Goal: Task Accomplishment & Management: Manage account settings

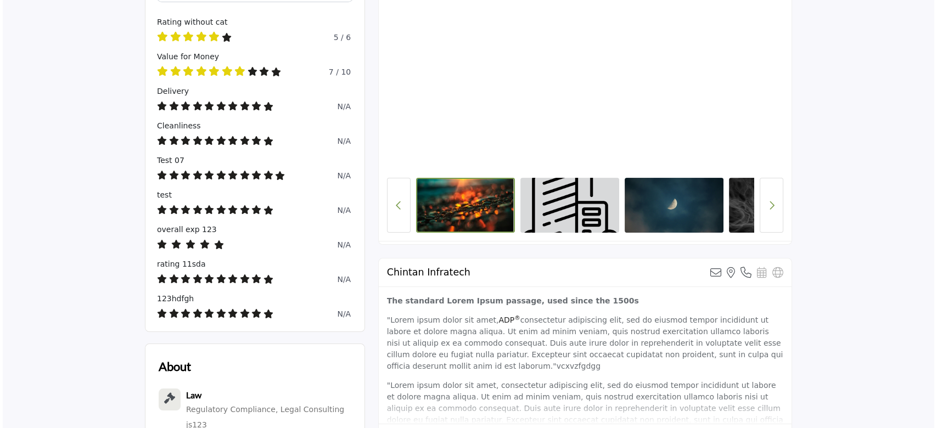
scroll to position [143, 0]
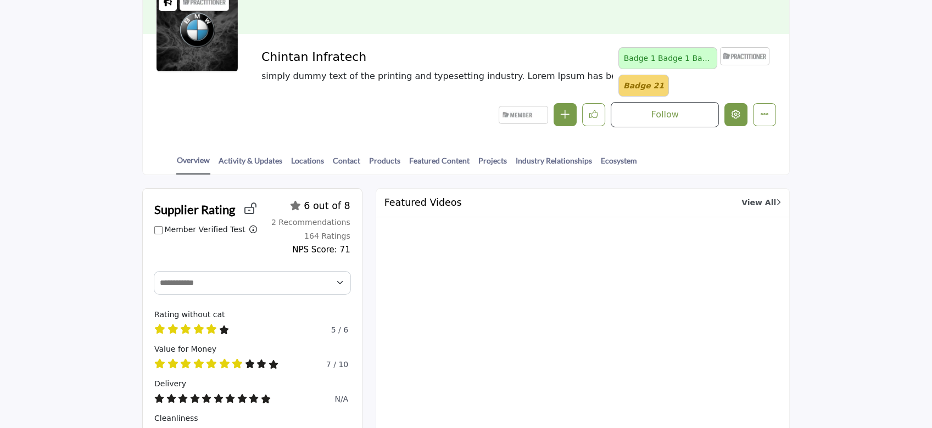
click at [738, 116] on icon "Edit company" at bounding box center [736, 114] width 9 height 9
click at [732, 115] on icon "Edit company" at bounding box center [736, 114] width 9 height 9
click at [734, 113] on icon "Edit company" at bounding box center [736, 114] width 9 height 9
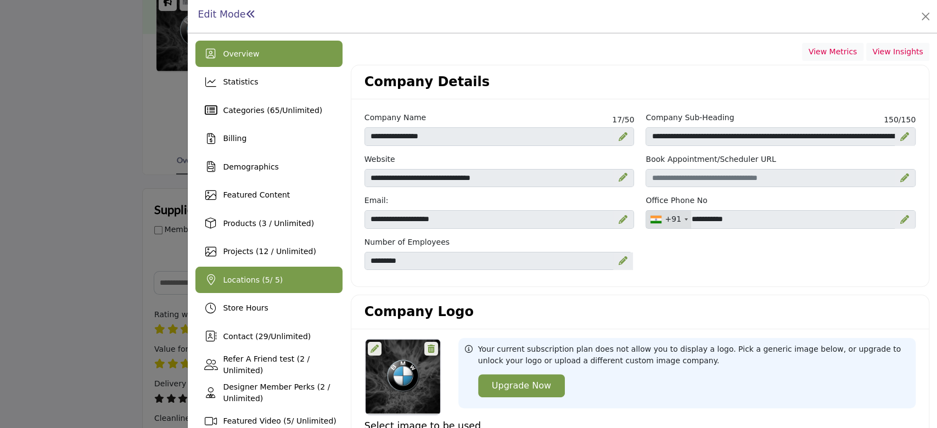
click at [268, 278] on span "Locations ( 5 / 5)" at bounding box center [253, 280] width 60 height 9
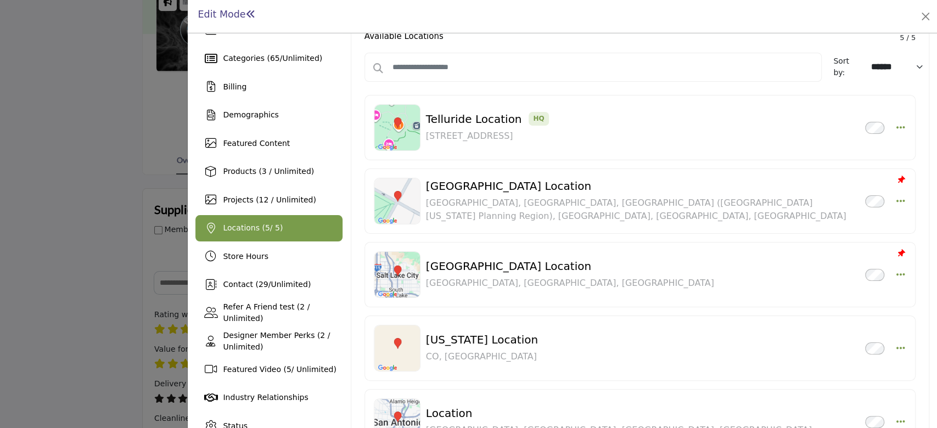
scroll to position [73, 0]
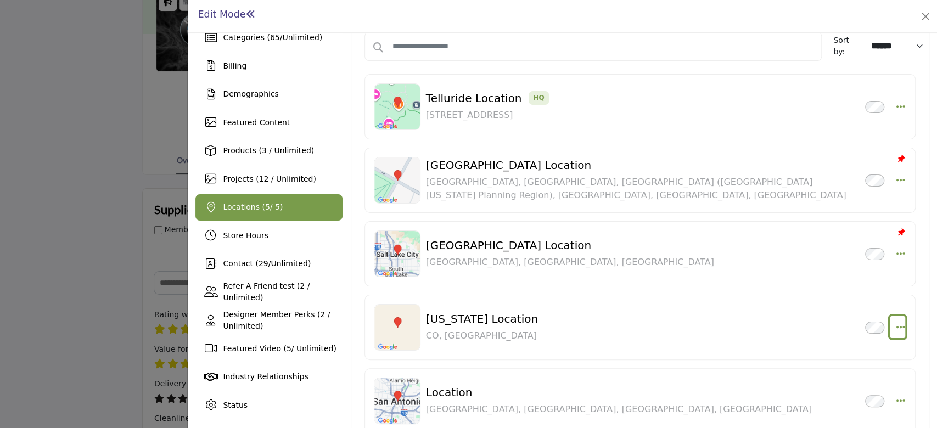
click at [898, 327] on icon "button" at bounding box center [900, 327] width 9 height 10
click at [822, 275] on link "Edit" at bounding box center [848, 275] width 107 height 20
click at [0, 0] on div at bounding box center [0, 0] width 0 height 0
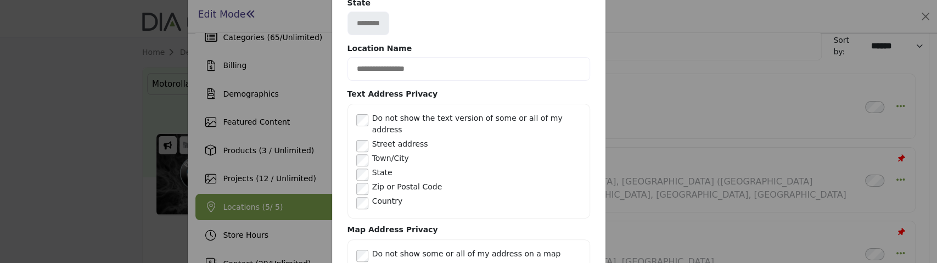
scroll to position [347, 0]
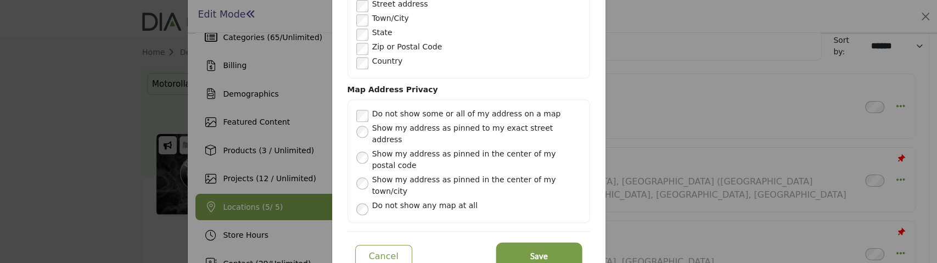
click at [526, 244] on button "Save" at bounding box center [539, 256] width 82 height 24
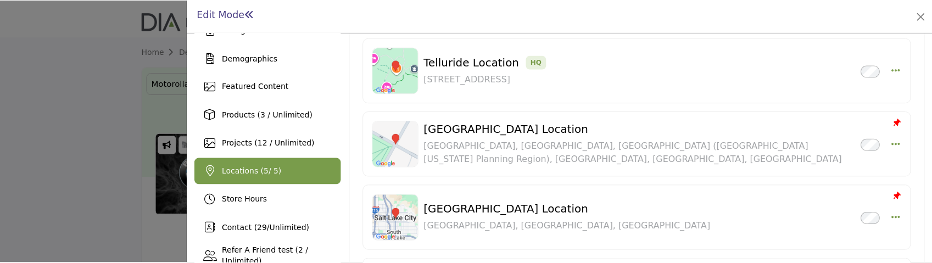
scroll to position [0, 0]
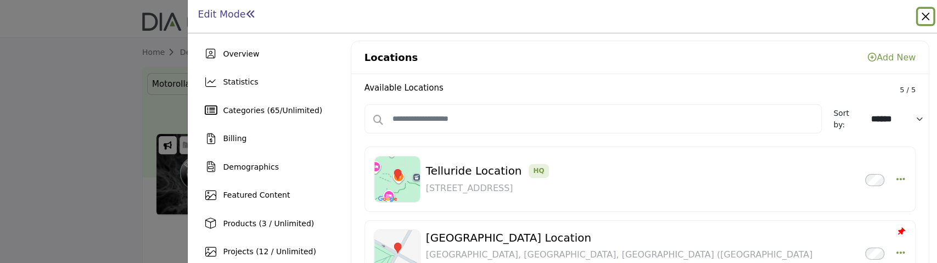
click at [931, 20] on button "Close" at bounding box center [925, 16] width 15 height 15
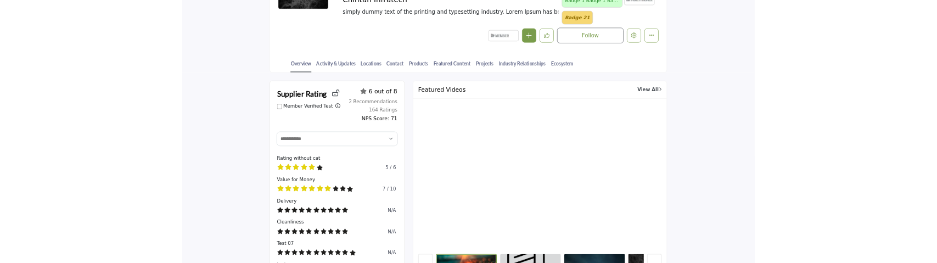
scroll to position [146, 0]
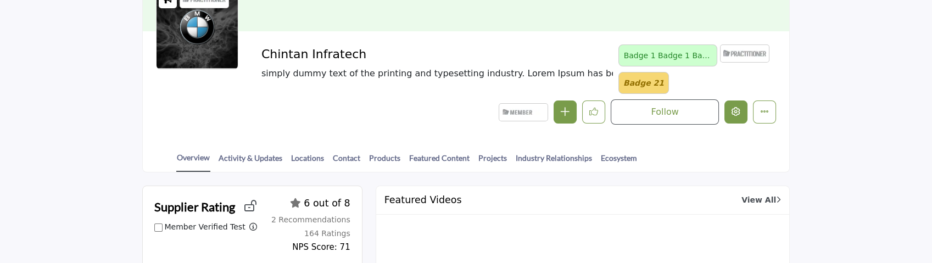
click at [735, 110] on icon "Edit company" at bounding box center [736, 111] width 9 height 9
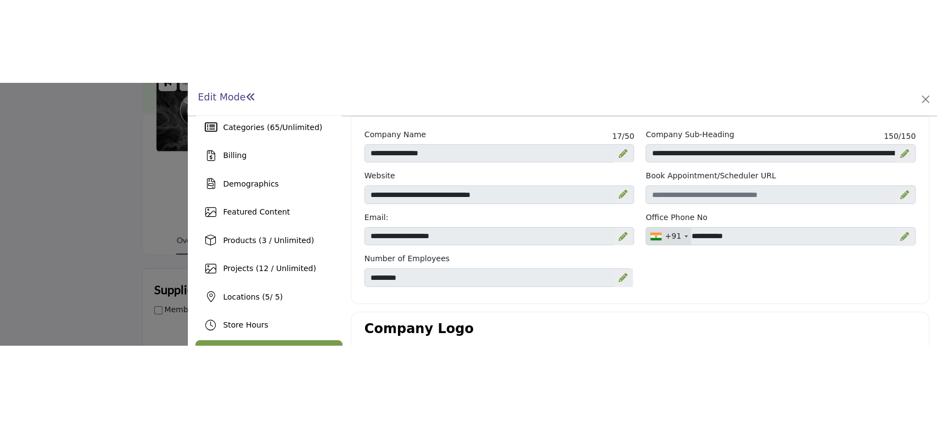
scroll to position [146, 0]
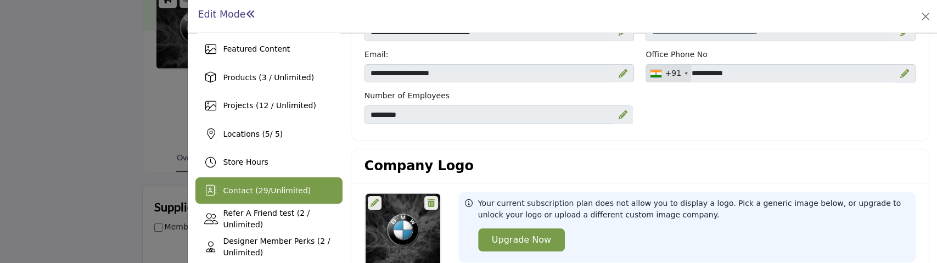
click at [263, 188] on span "Contact ( 29 / Unlimited )" at bounding box center [267, 190] width 88 height 9
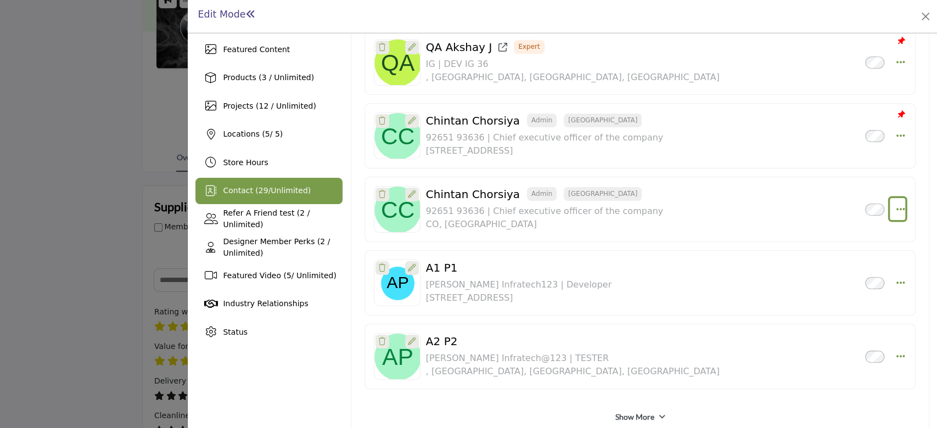
click at [896, 141] on icon "Select Droddown options" at bounding box center [900, 136] width 9 height 10
click at [851, 229] on link "Edit Contact" at bounding box center [848, 235] width 107 height 20
click at [0, 0] on div at bounding box center [0, 0] width 0 height 0
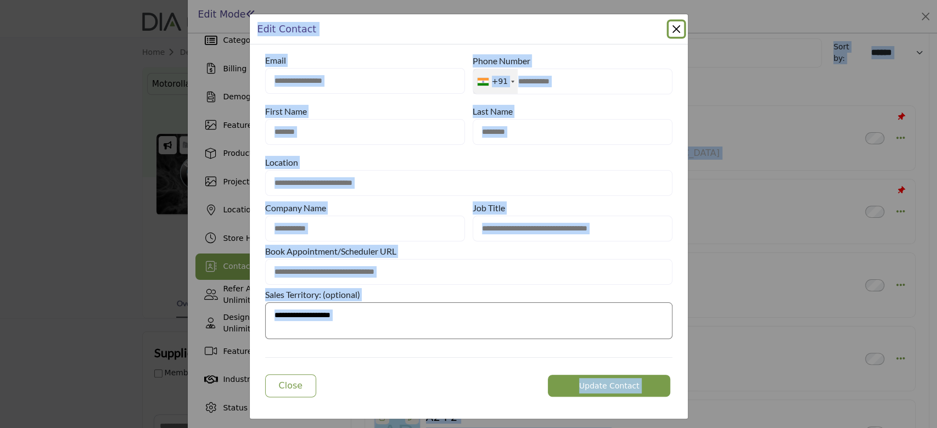
click at [515, 289] on div "Sales Territory: (optional)" at bounding box center [468, 295] width 407 height 16
click at [397, 314] on textarea "**********" at bounding box center [468, 321] width 407 height 37
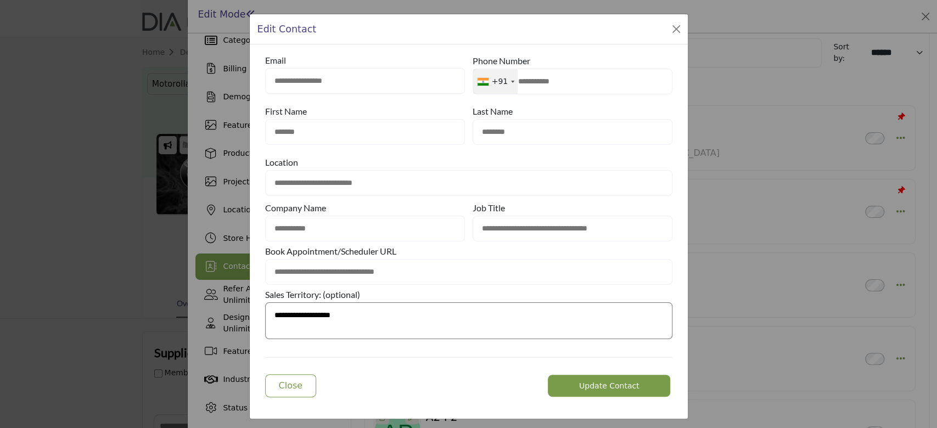
drag, startPoint x: 263, startPoint y: 293, endPoint x: 322, endPoint y: 277, distance: 61.9
click at [322, 277] on input "**********" at bounding box center [468, 272] width 407 height 26
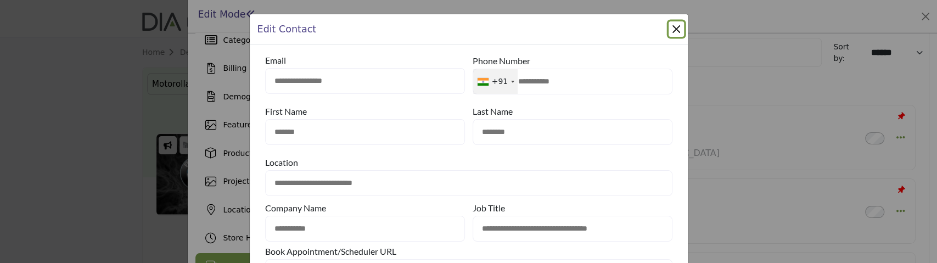
drag, startPoint x: 337, startPoint y: 25, endPoint x: 248, endPoint y: 23, distance: 89.0
click at [250, 23] on div "Edit Contact" at bounding box center [469, 29] width 438 height 30
click at [264, 29] on h1 "Edit Contact" at bounding box center [287, 29] width 59 height 14
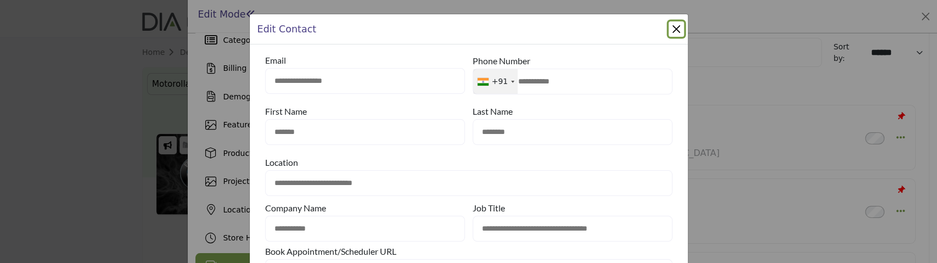
click at [291, 25] on h1 "Edit Contact" at bounding box center [287, 29] width 59 height 14
click at [677, 27] on button "Close Modal" at bounding box center [676, 28] width 15 height 15
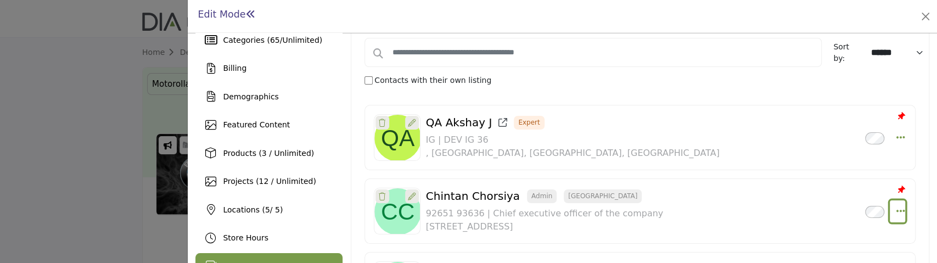
click at [896, 209] on icon "Select Droddown options" at bounding box center [900, 211] width 9 height 10
